Goal: Transaction & Acquisition: Purchase product/service

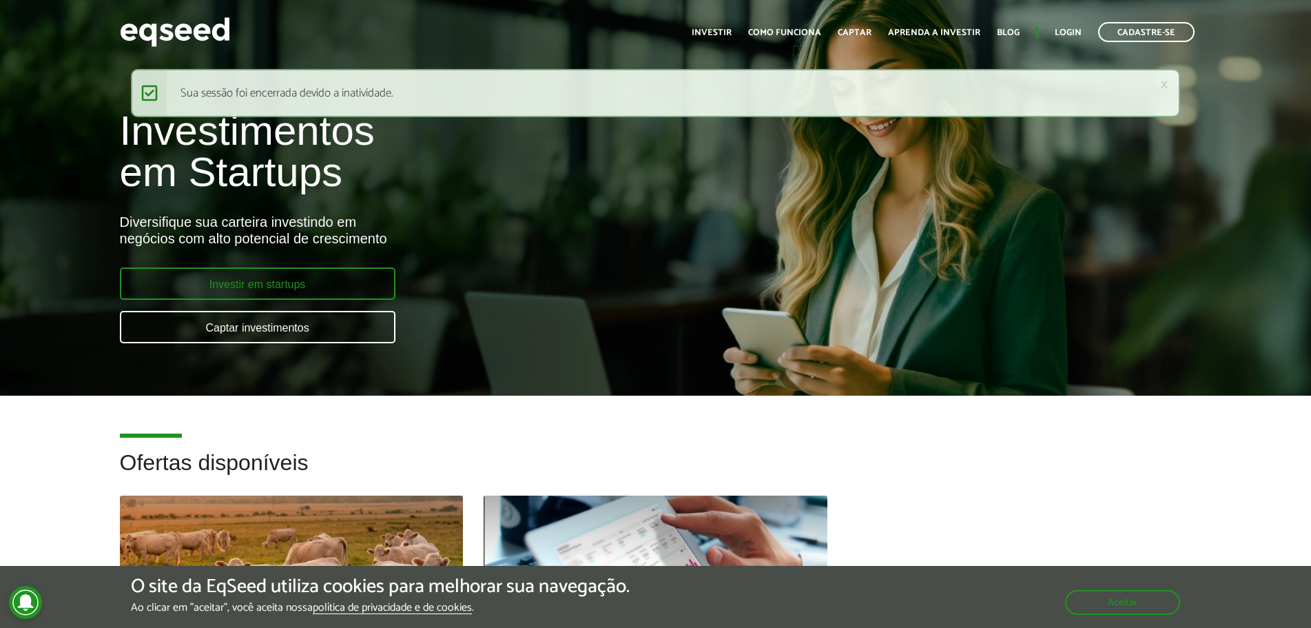
click at [327, 288] on link "Investir em startups" at bounding box center [258, 283] width 276 height 32
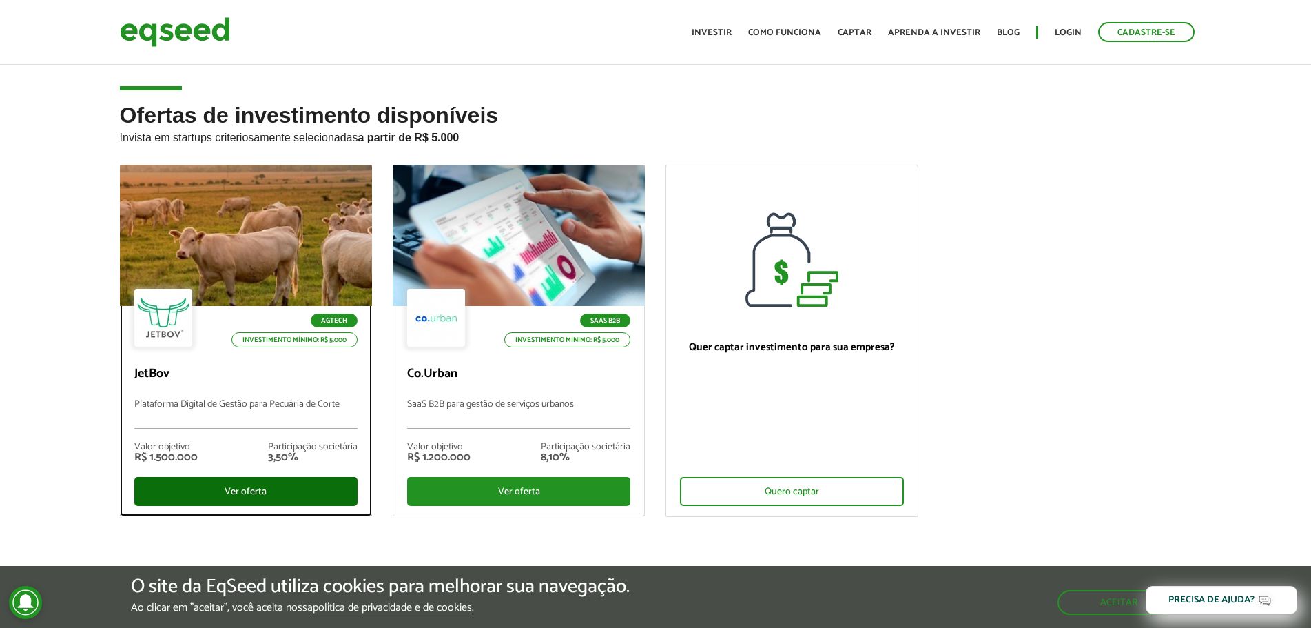
click at [256, 480] on div "Ver oferta" at bounding box center [245, 491] width 223 height 29
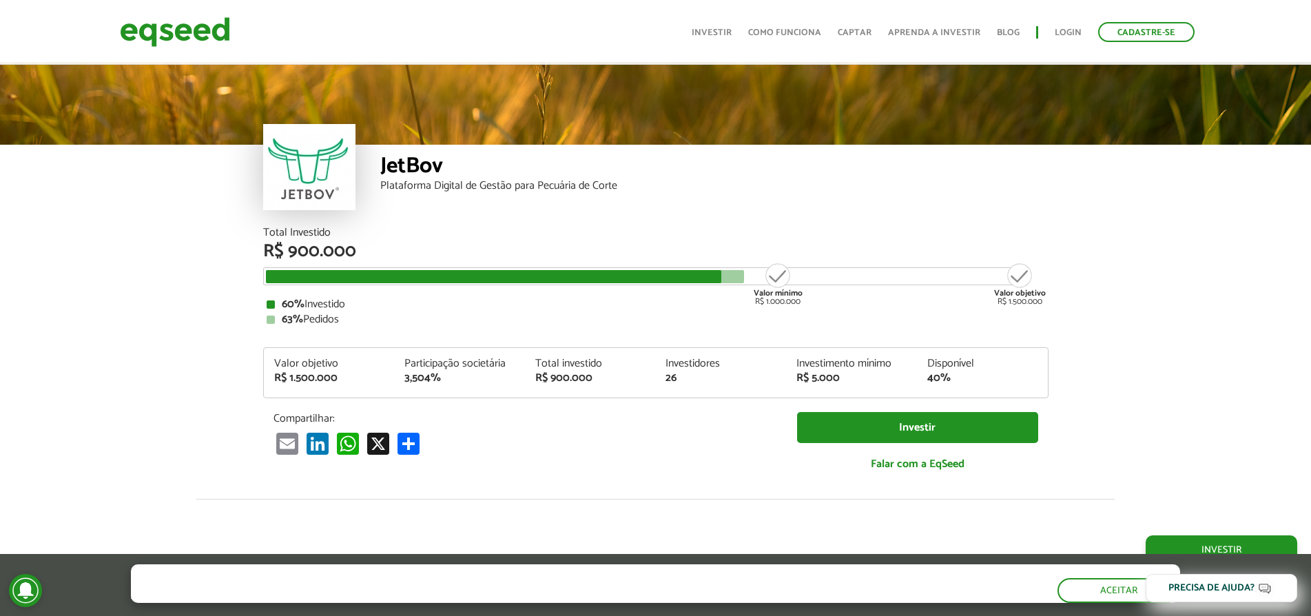
scroll to position [1715, 0]
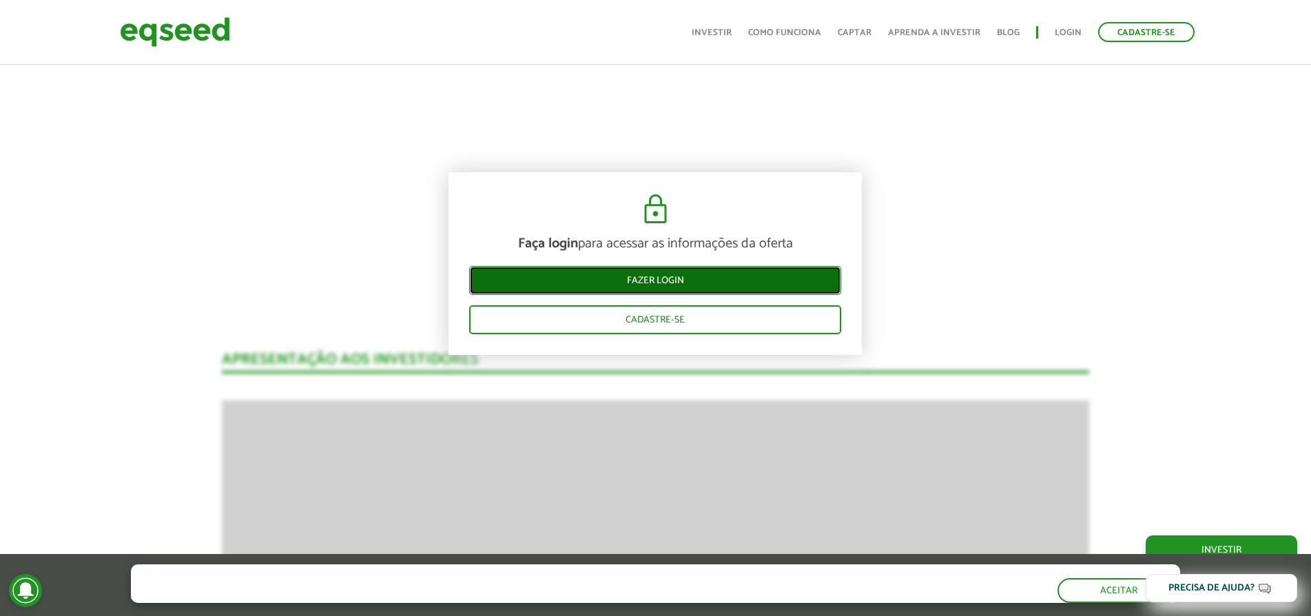
click at [669, 280] on link "Fazer login" at bounding box center [655, 280] width 372 height 29
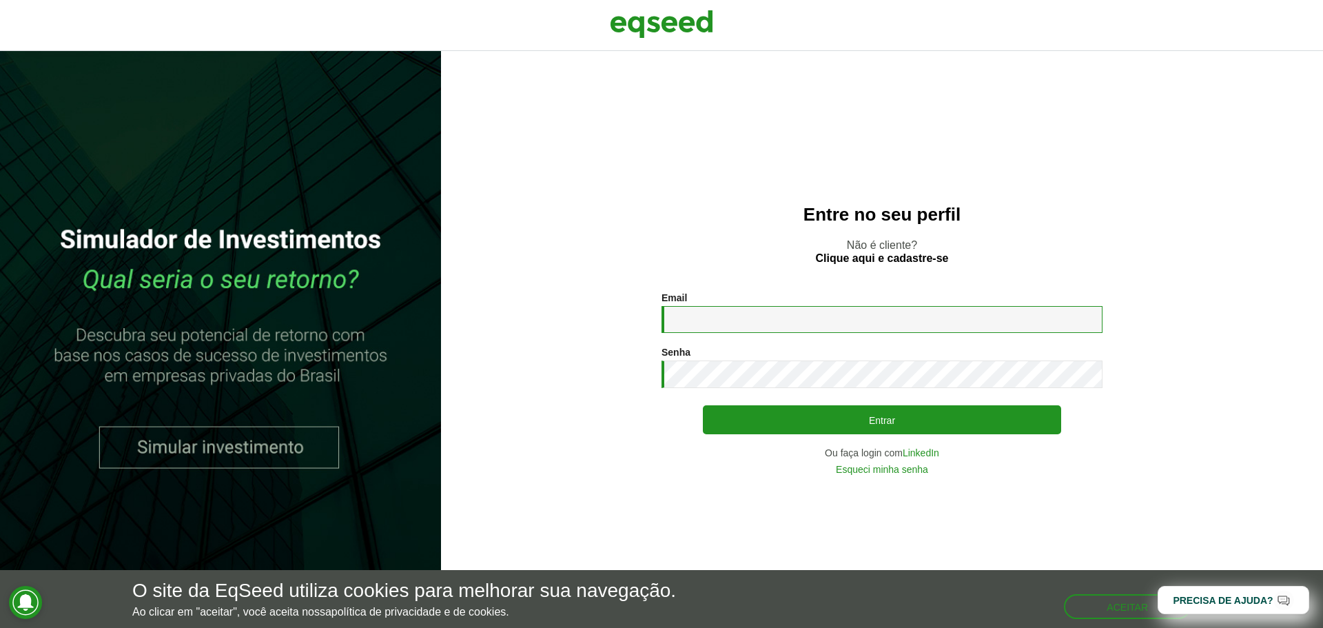
click at [765, 318] on input "Email *" at bounding box center [881, 319] width 441 height 27
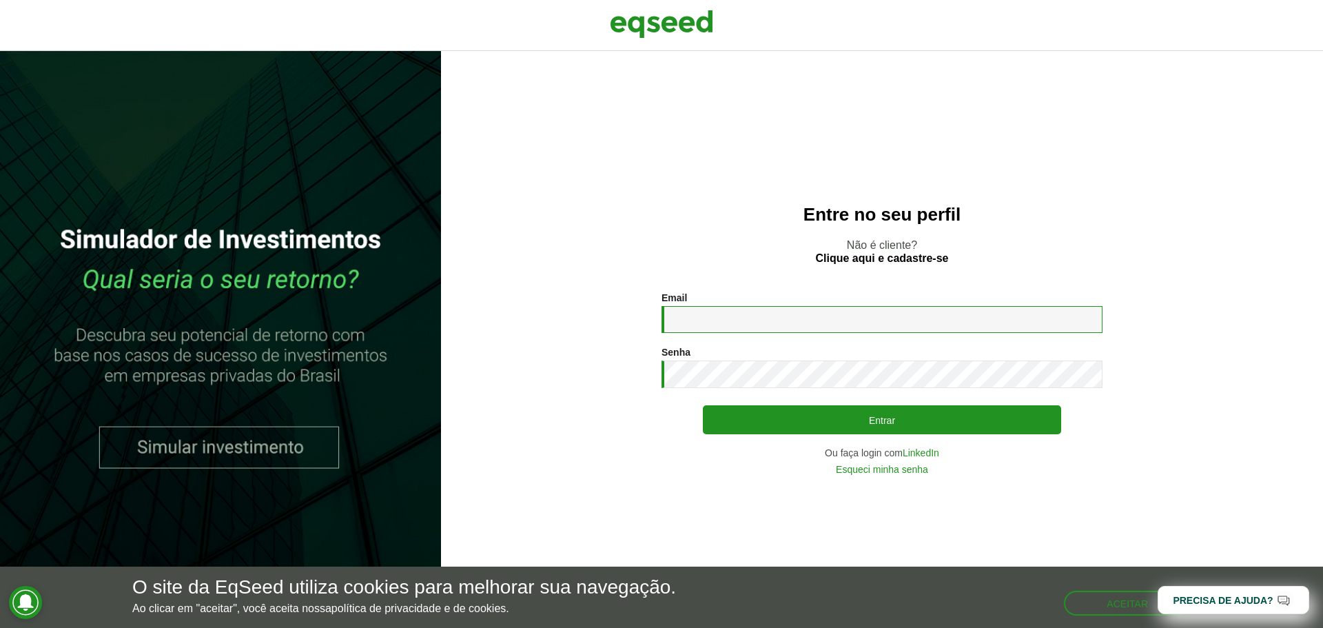
type input "**********"
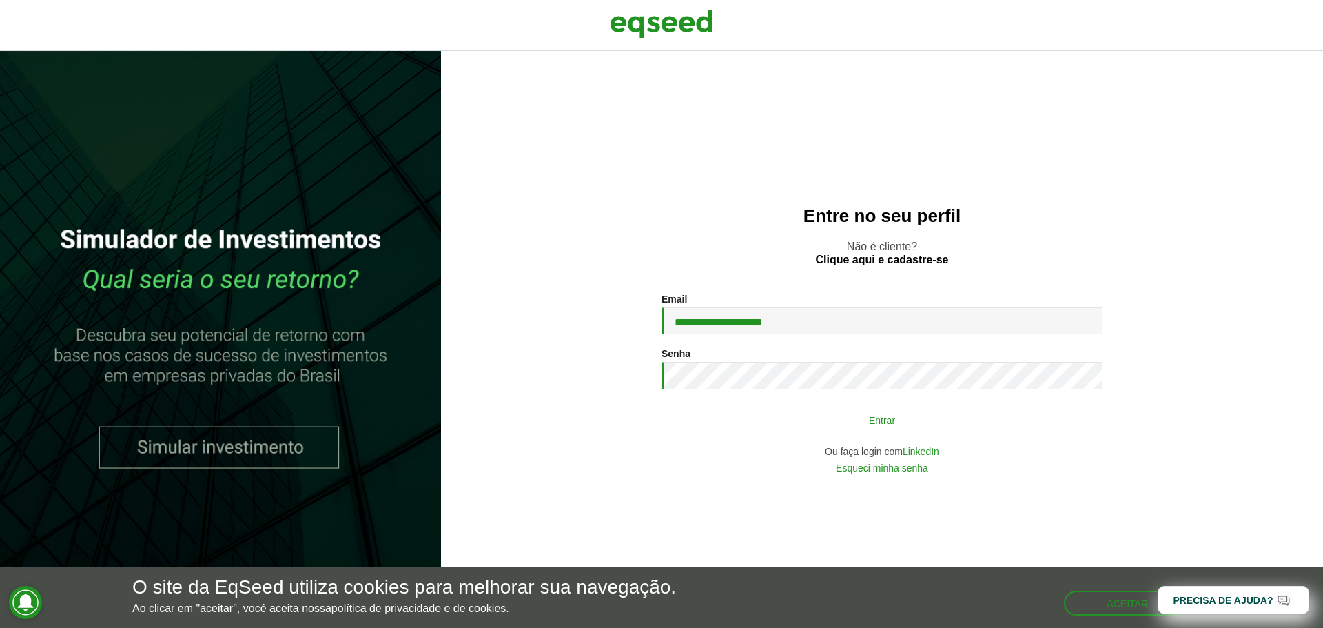
click at [818, 417] on button "Entrar" at bounding box center [882, 419] width 358 height 26
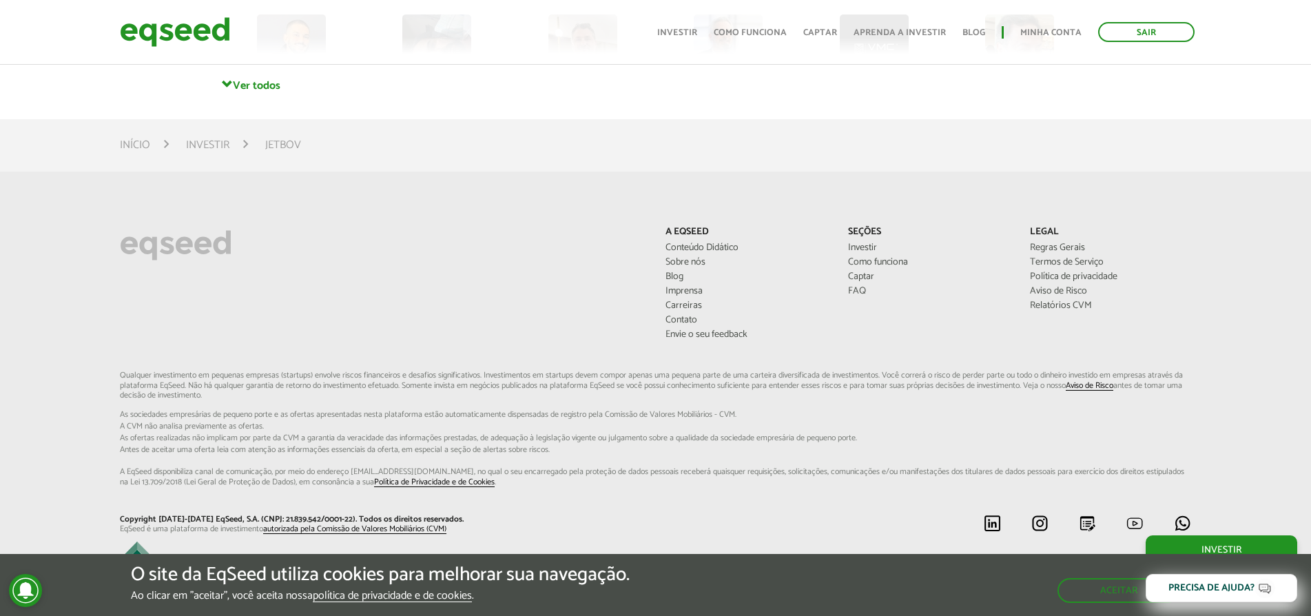
scroll to position [4026, 0]
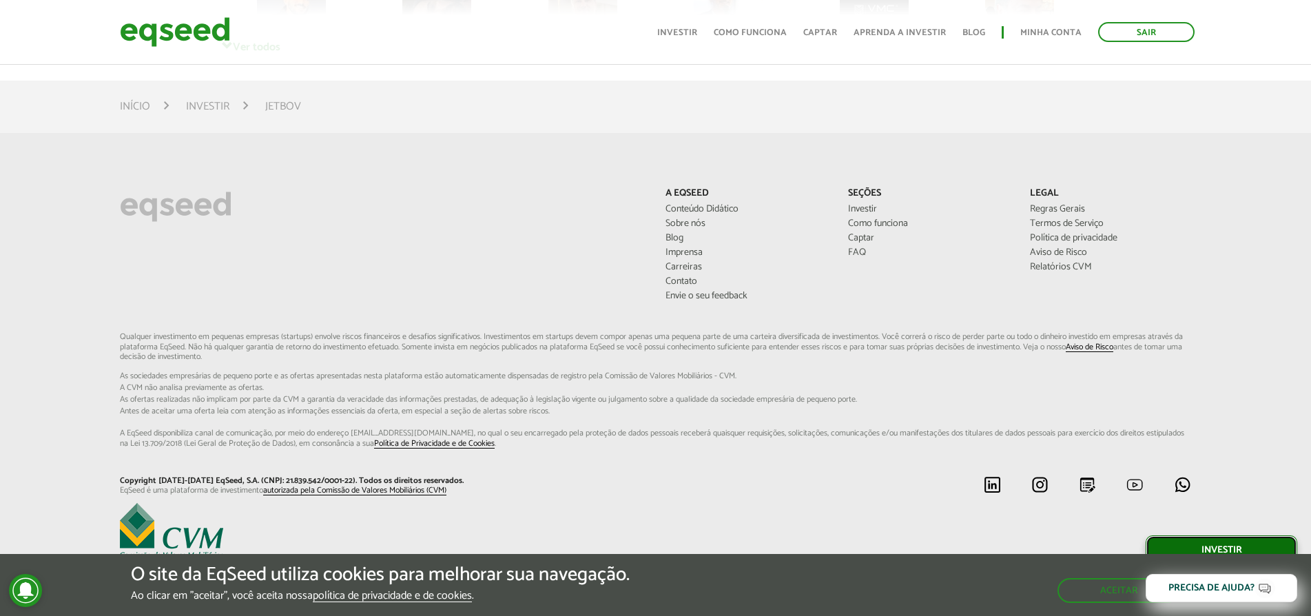
click at [1219, 545] on link "Investir" at bounding box center [1222, 549] width 152 height 29
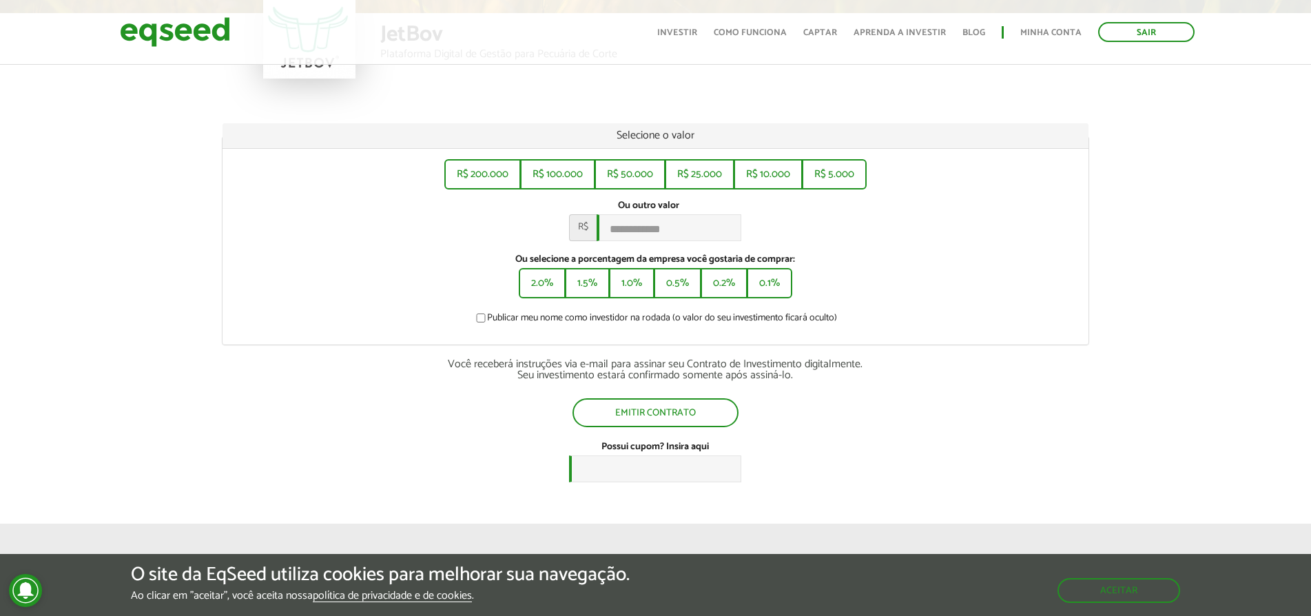
scroll to position [138, 0]
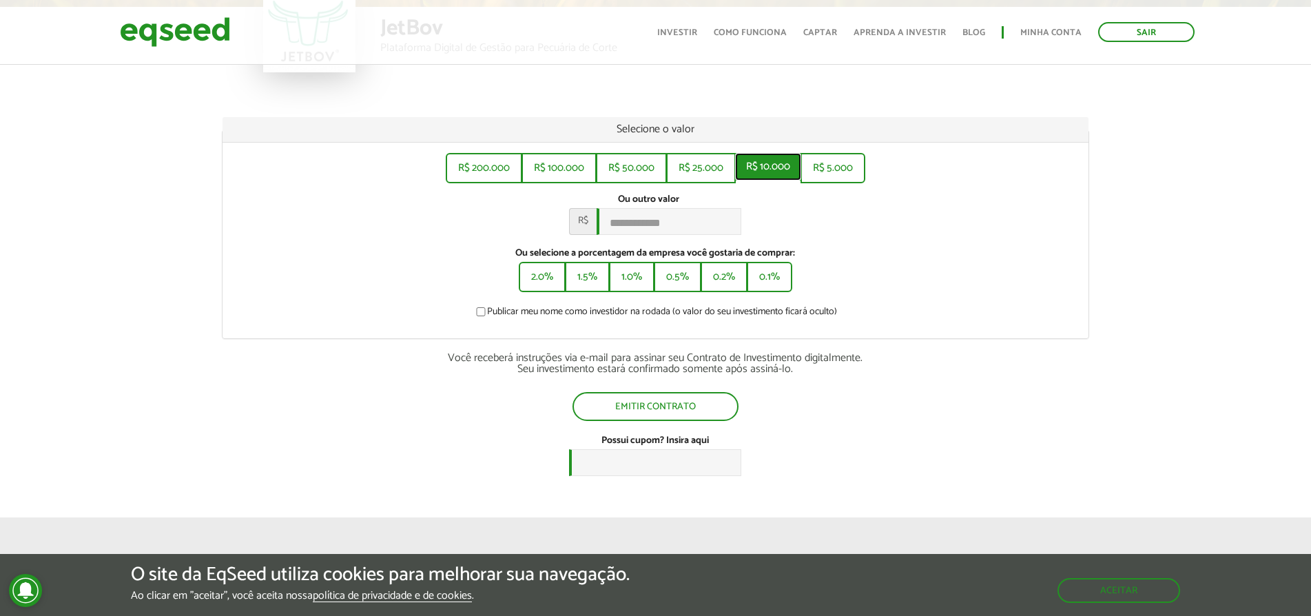
click at [774, 163] on button "R$ 10.000" at bounding box center [768, 167] width 66 height 28
click at [797, 195] on div "Ou outro valor * R$ ******" at bounding box center [655, 214] width 845 height 41
click at [546, 283] on button "2.0%" at bounding box center [542, 276] width 44 height 28
click at [785, 282] on button "0.1%" at bounding box center [769, 276] width 43 height 28
click at [741, 287] on button "0.2%" at bounding box center [724, 276] width 44 height 28
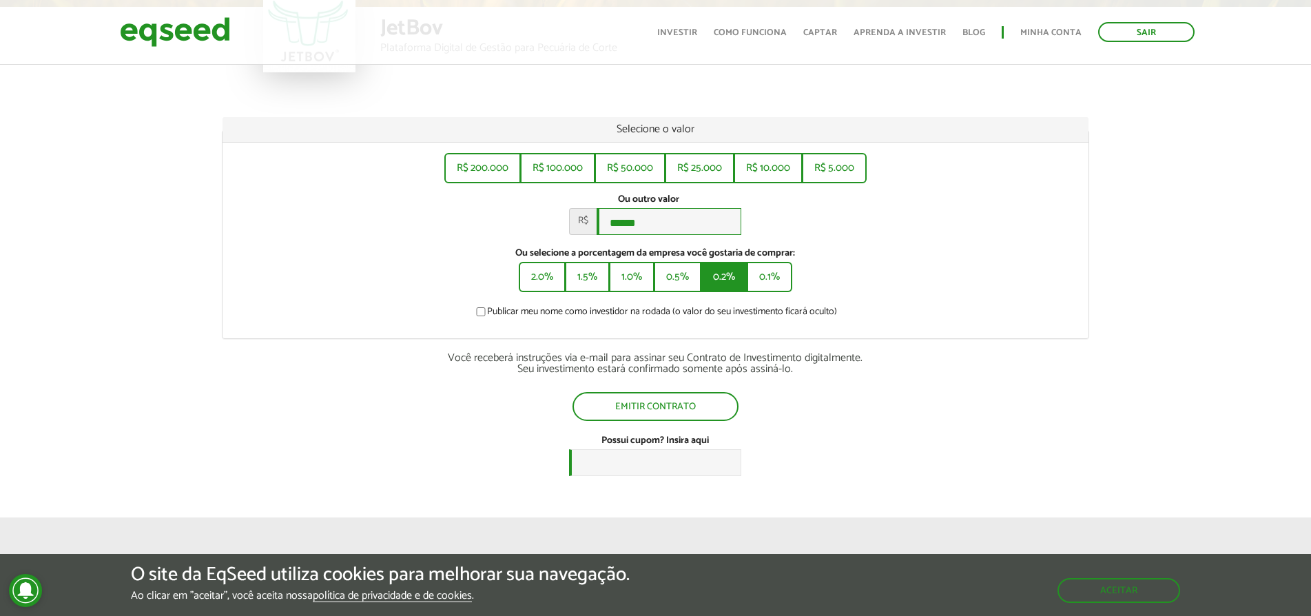
type input "******"
